Goal: Transaction & Acquisition: Purchase product/service

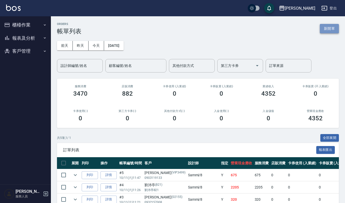
click at [326, 31] on button "新開單" at bounding box center [329, 28] width 19 height 9
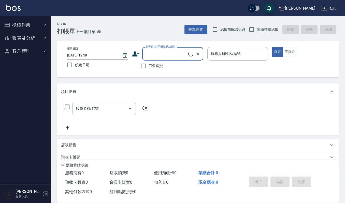
click at [163, 60] on div "顧客姓名/手機號碼/編號" at bounding box center [172, 53] width 61 height 13
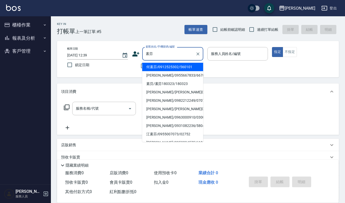
click at [181, 56] on input "素芬" at bounding box center [169, 53] width 49 height 9
click at [180, 67] on li "何素芬/0912525302/560101" at bounding box center [172, 67] width 61 height 8
type input "何素芬/0912525302/560101"
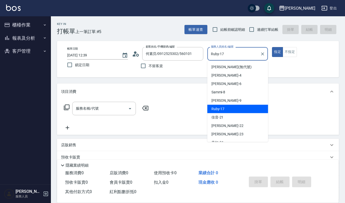
drag, startPoint x: 239, startPoint y: 55, endPoint x: 62, endPoint y: 43, distance: 177.6
click at [63, 42] on div "帳單日期 2025/10/11 12:39 鎖定日期 顧客姓名/手機號碼/編號 何素芬/0912525302/560101 顧客姓名/手機號碼/編號 不留客資…" at bounding box center [198, 59] width 282 height 36
type input "Ivy艾薇-9"
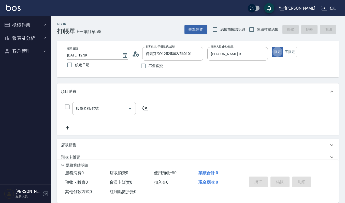
type button "true"
click at [288, 49] on button "不指定" at bounding box center [290, 52] width 14 height 10
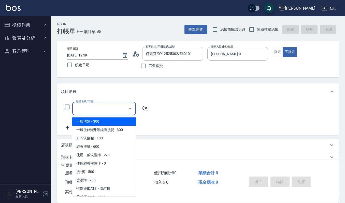
drag, startPoint x: 96, startPoint y: 105, endPoint x: 97, endPoint y: 101, distance: 4.3
click at [97, 102] on div "服務名稱/代號" at bounding box center [104, 108] width 64 height 13
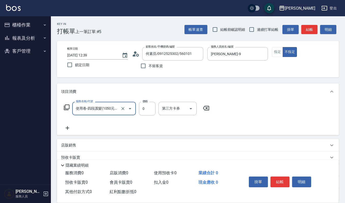
type input "使用卷-四段護髮(1050元/次)(557)"
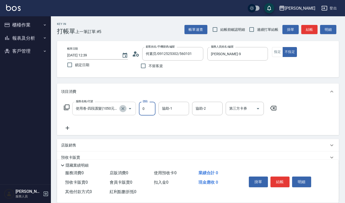
click at [122, 109] on icon "Clear" at bounding box center [122, 108] width 3 height 3
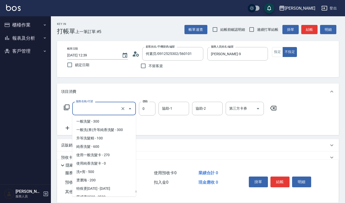
click at [94, 107] on input "服務名稱/代號" at bounding box center [97, 108] width 45 height 9
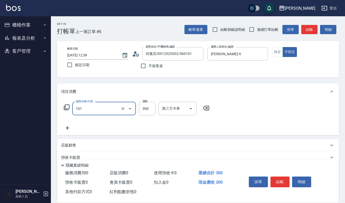
type input "一般洗髮(101)"
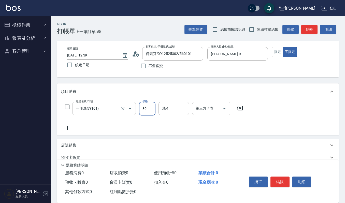
type input "300"
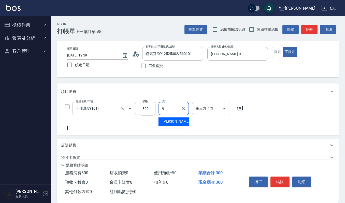
type input "Ivy艾薇-9"
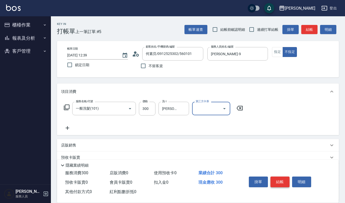
click at [278, 178] on button "結帳" at bounding box center [280, 182] width 19 height 11
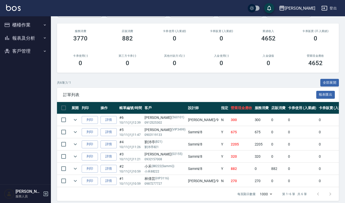
scroll to position [65, 0]
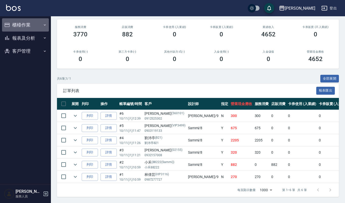
click at [25, 22] on button "櫃檯作業" at bounding box center [25, 24] width 47 height 13
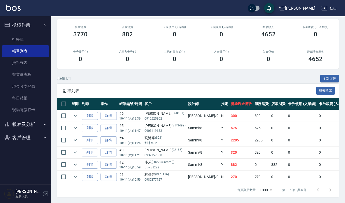
click at [30, 25] on button "櫃檯作業" at bounding box center [25, 24] width 47 height 13
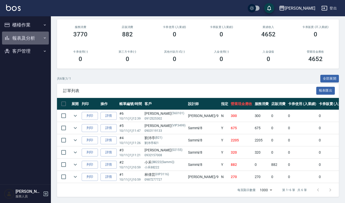
click at [32, 37] on button "報表及分析" at bounding box center [25, 38] width 47 height 13
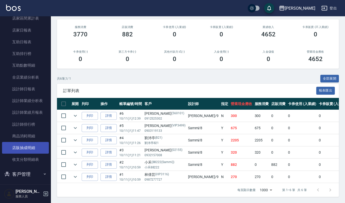
scroll to position [48, 0]
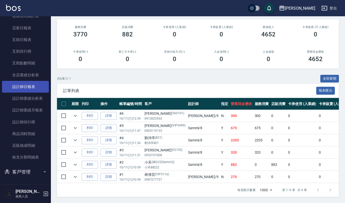
click at [41, 85] on link "設計師日報表" at bounding box center [25, 87] width 47 height 12
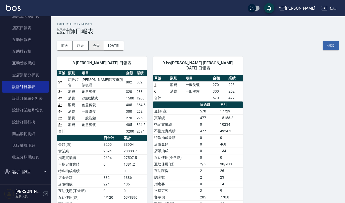
click at [98, 48] on button "今天" at bounding box center [97, 45] width 16 height 9
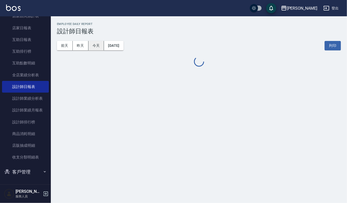
click at [98, 48] on button "今天" at bounding box center [97, 45] width 16 height 9
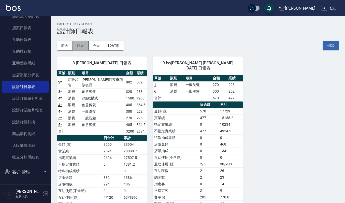
click at [87, 43] on button "昨天" at bounding box center [81, 45] width 16 height 9
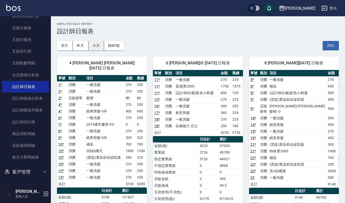
click at [95, 43] on button "今天" at bounding box center [97, 45] width 16 height 9
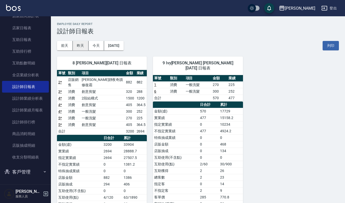
click at [84, 42] on button "昨天" at bounding box center [81, 45] width 16 height 9
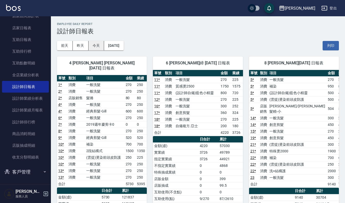
click at [95, 46] on button "今天" at bounding box center [97, 45] width 16 height 9
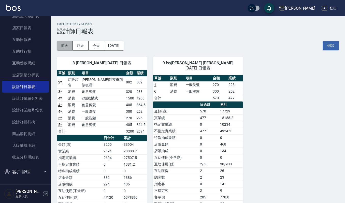
click at [60, 43] on button "前天" at bounding box center [65, 45] width 16 height 9
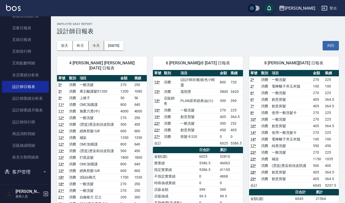
click at [90, 43] on button "今天" at bounding box center [97, 45] width 16 height 9
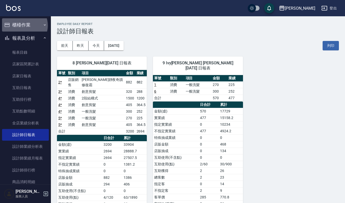
click at [23, 25] on button "櫃檯作業" at bounding box center [25, 24] width 47 height 13
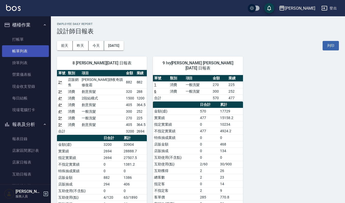
click at [34, 52] on link "帳單列表" at bounding box center [25, 51] width 47 height 12
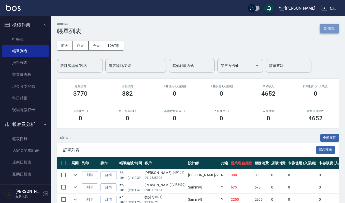
click at [332, 27] on button "新開單" at bounding box center [329, 28] width 19 height 9
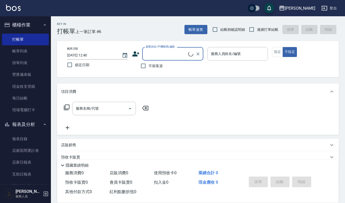
click at [163, 58] on input "顧客姓名/手機號碼/編號" at bounding box center [167, 53] width 44 height 9
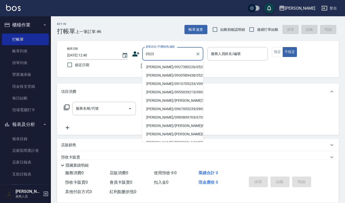
click at [174, 66] on li "林雅萍/0927380226/0523" at bounding box center [172, 67] width 61 height 8
type input "林雅萍/0927380226/0523"
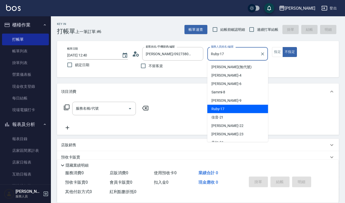
click at [236, 56] on input "Ruby-17" at bounding box center [234, 53] width 49 height 9
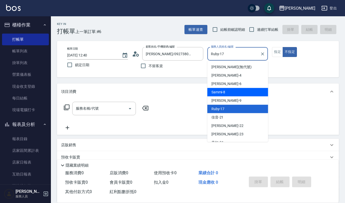
click at [220, 92] on span "Sammi -8" at bounding box center [218, 92] width 14 height 5
type input "Sammi-8"
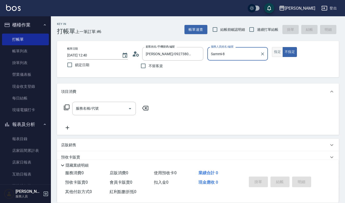
click at [277, 51] on button "指定" at bounding box center [277, 52] width 11 height 10
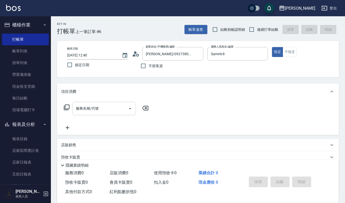
click at [121, 110] on input "服務名稱/代號" at bounding box center [100, 108] width 51 height 9
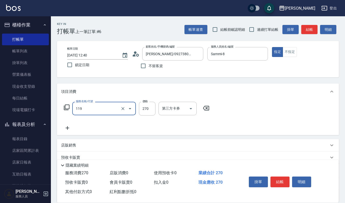
type input "使用一般洗髮卡(119)"
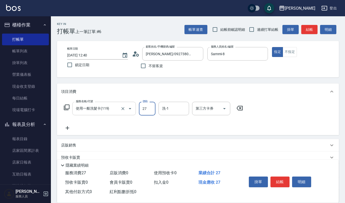
type input "270"
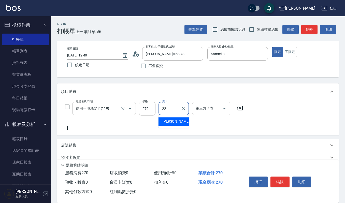
type input "宜芳-22"
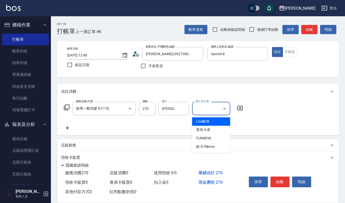
click at [205, 110] on input "第三方卡券" at bounding box center [207, 108] width 26 height 9
click at [201, 132] on span "舊有卡券" at bounding box center [211, 130] width 38 height 8
type input "舊有卡券"
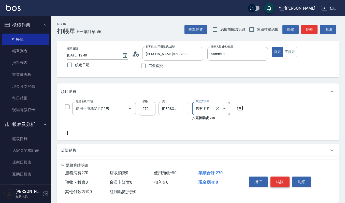
click at [284, 183] on button "結帳" at bounding box center [280, 182] width 19 height 11
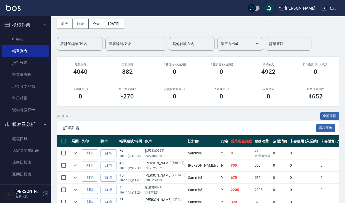
scroll to position [34, 0]
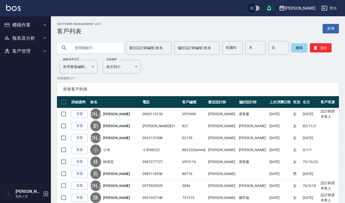
click at [74, 44] on input "text" at bounding box center [95, 48] width 48 height 14
type input "素芬"
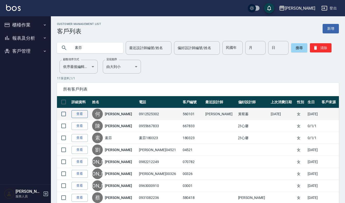
click at [85, 115] on link "查看" at bounding box center [80, 114] width 16 height 8
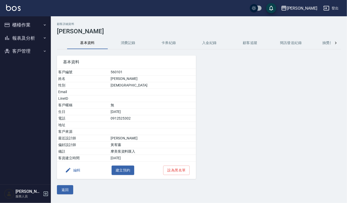
click at [133, 44] on button "消費記錄" at bounding box center [128, 43] width 41 height 12
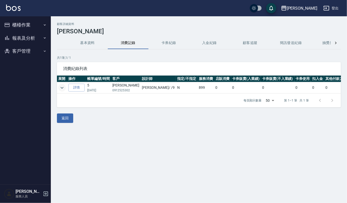
drag, startPoint x: 57, startPoint y: 89, endPoint x: 63, endPoint y: 90, distance: 6.2
click at [57, 90] on td at bounding box center [62, 87] width 10 height 11
click at [63, 90] on icon "expand row" at bounding box center [62, 88] width 6 height 6
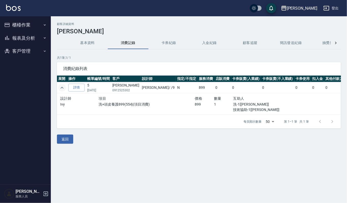
click at [63, 89] on icon "expand row" at bounding box center [62, 88] width 6 height 6
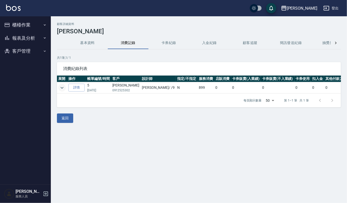
click at [67, 116] on div "顧客詳細資料 何素芬 基本資料 消費記錄 卡券紀錄 入金紀錄 顧客追蹤 簡訊發送紀錄 抽獎券紀錄 共 1 筆, 1 / 1 消費紀錄列表 展開 操作 帳單編號…" at bounding box center [199, 72] width 296 height 101
drag, startPoint x: 66, startPoint y: 121, endPoint x: 150, endPoint y: 5, distance: 143.0
click at [66, 122] on button "返回" at bounding box center [65, 118] width 16 height 9
